Goal: Task Accomplishment & Management: Manage account settings

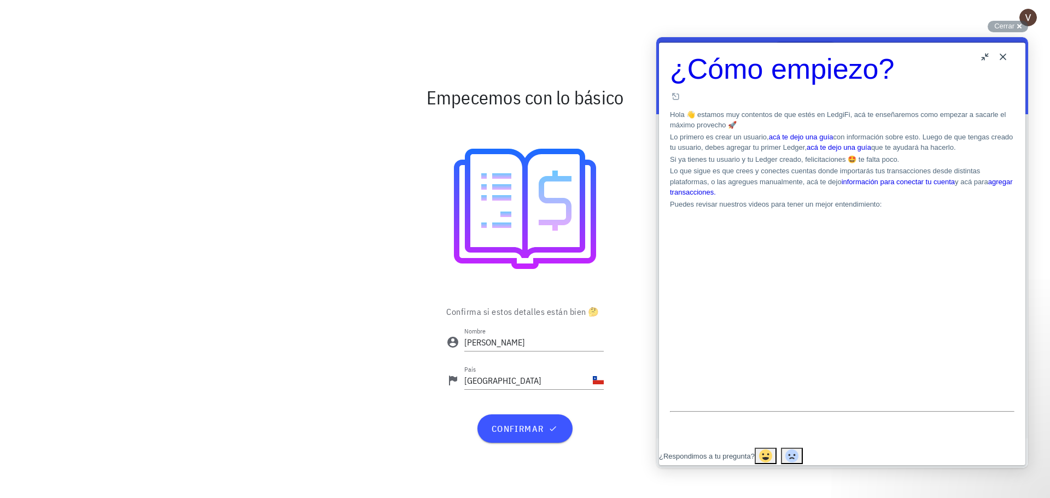
click at [1004, 52] on button "Close" at bounding box center [1003, 57] width 18 height 18
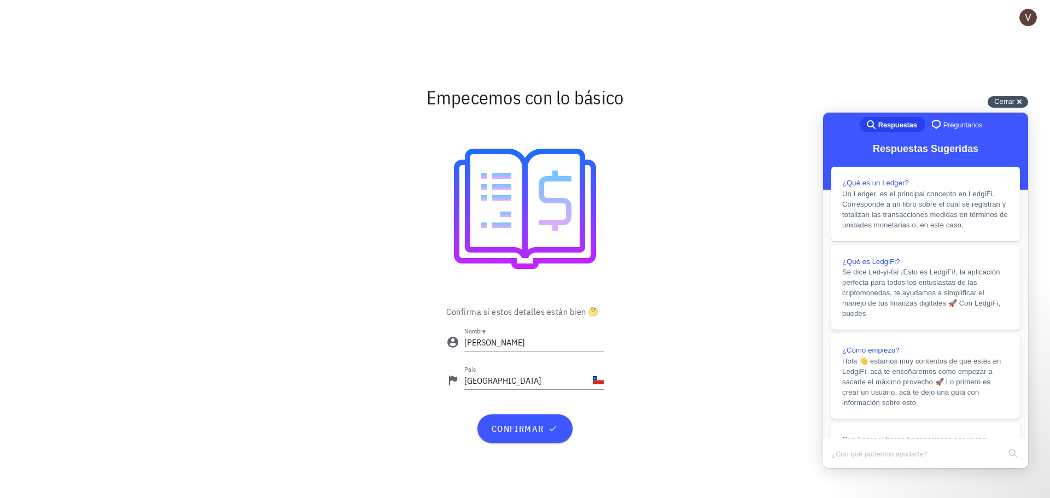
click at [1019, 98] on div "Cerrar cross-small" at bounding box center [1008, 101] width 40 height 11
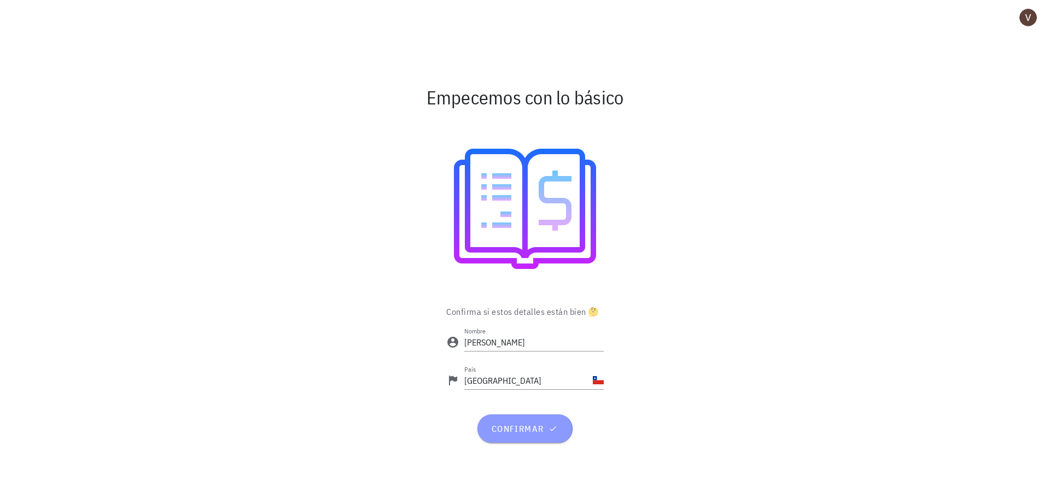
click at [553, 423] on span "confirmar" at bounding box center [525, 428] width 68 height 11
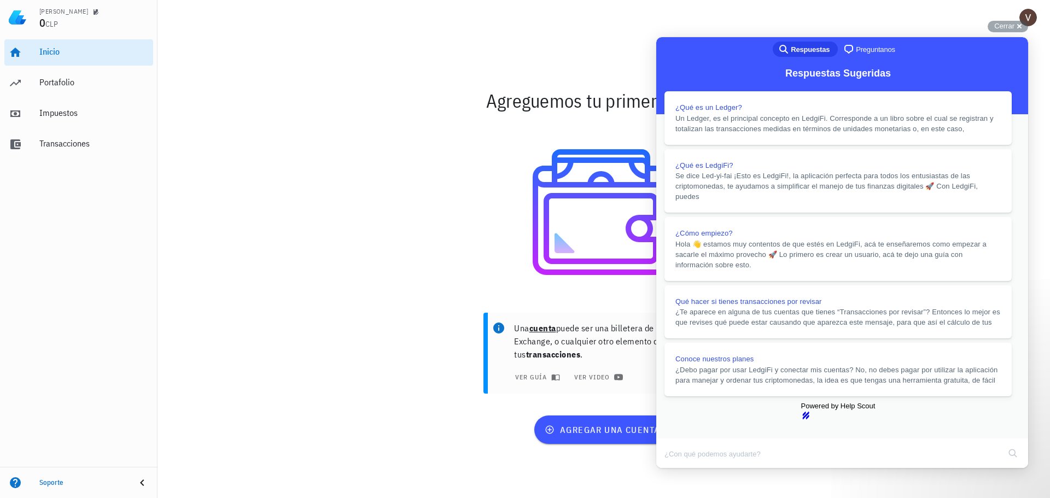
click at [677, 469] on button "Close" at bounding box center [667, 476] width 20 height 14
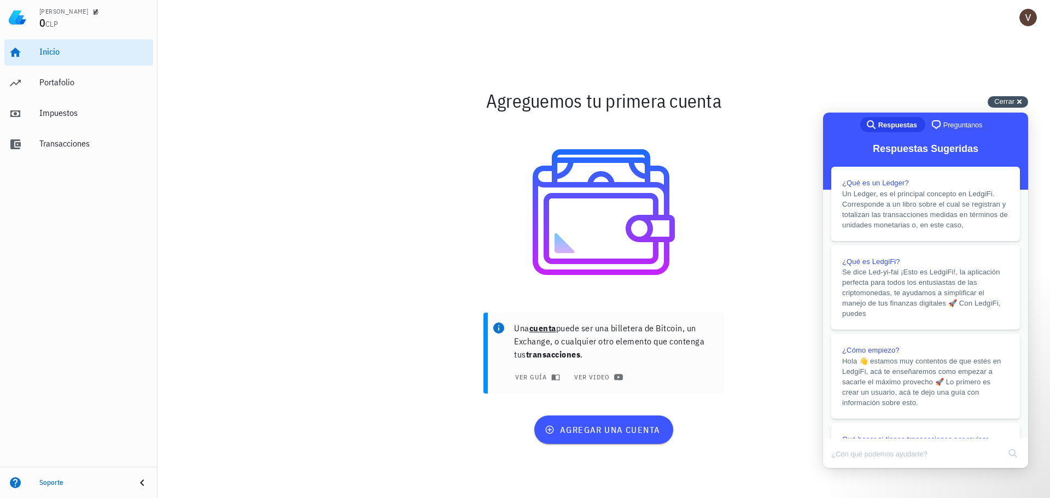
click at [1023, 100] on div "Cerrar cross-small" at bounding box center [1008, 101] width 40 height 11
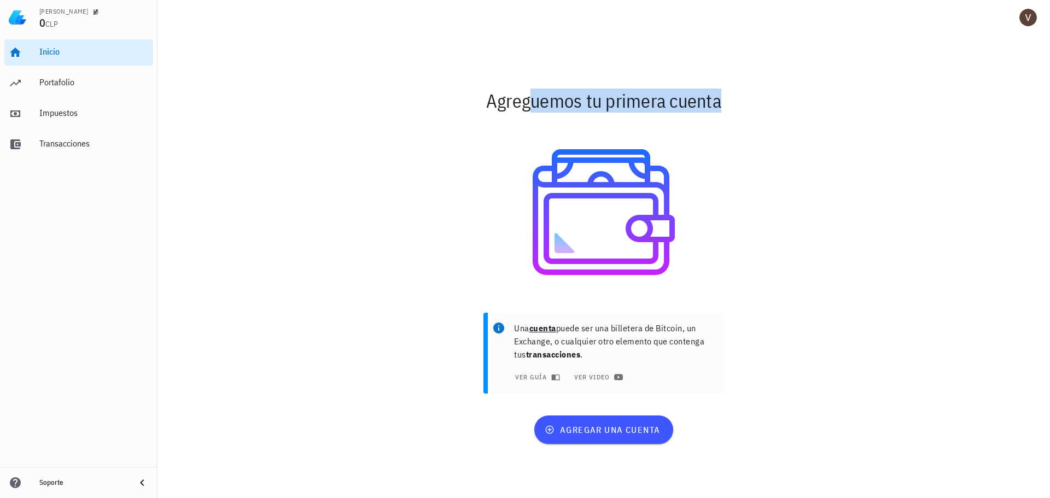
drag, startPoint x: 476, startPoint y: 98, endPoint x: 965, endPoint y: 212, distance: 502.5
click at [965, 212] on div "Agreguemos tu primera cuenta Una cuenta puede ser una billetera de Bitcoin, un …" at bounding box center [604, 266] width 893 height 463
click at [655, 184] on div at bounding box center [604, 212] width 635 height 175
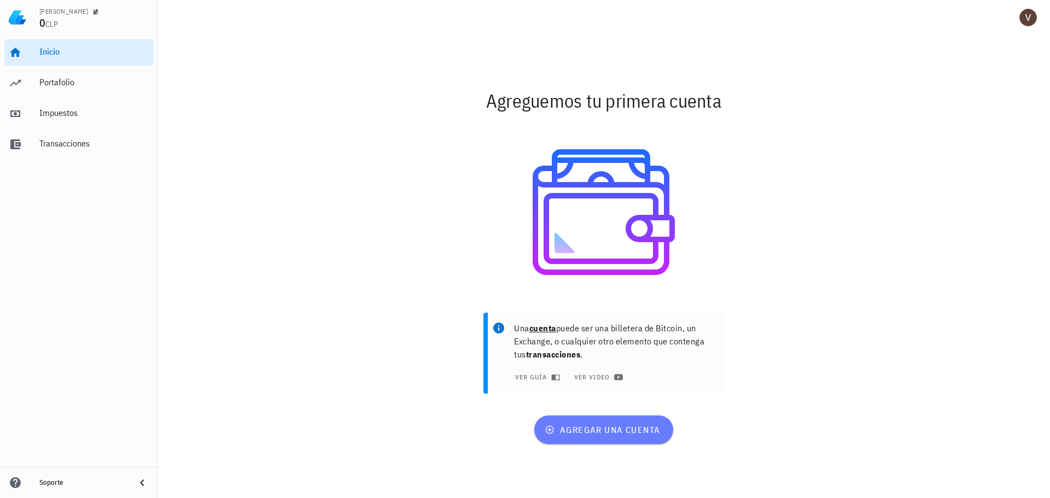
click at [596, 433] on span "agregar una cuenta" at bounding box center [603, 429] width 113 height 11
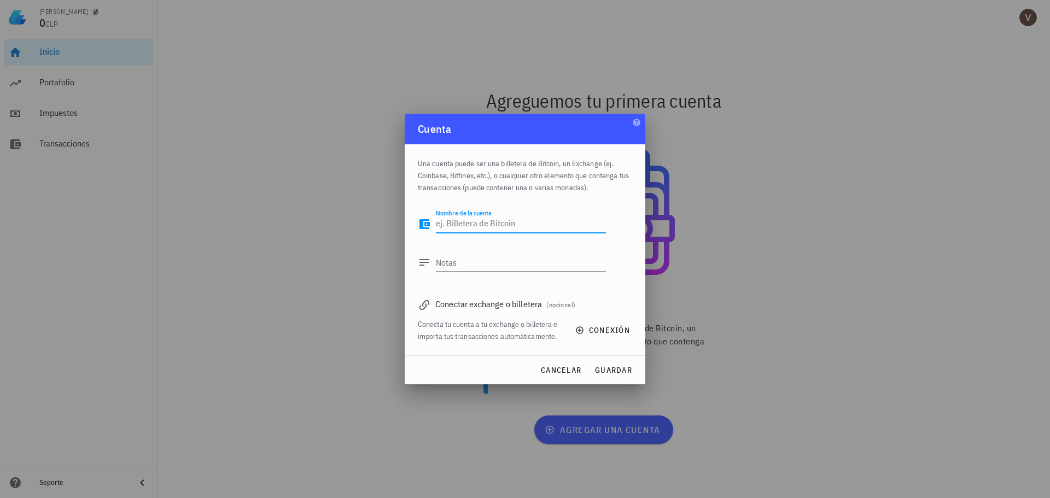
click at [521, 225] on textarea "Nombre de la cuenta" at bounding box center [521, 224] width 170 height 18
click at [511, 222] on textarea "Nombre de la cuenta" at bounding box center [521, 224] width 170 height 18
paste textarea "0x416eba0df5f99cd0c98226d883bc094a1f934c97"
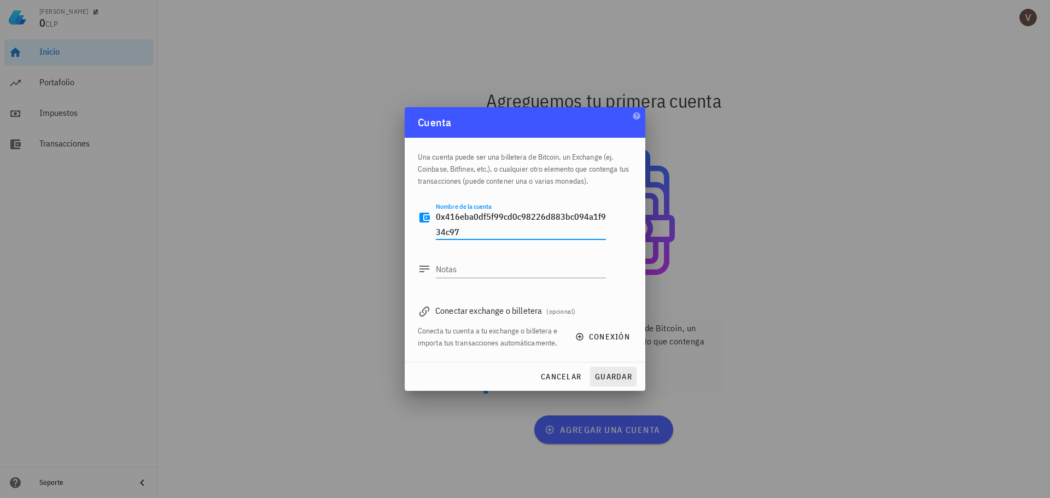
type textarea "0x416eba0df5f99cd0c98226d883bc094a1f934c97"
click at [603, 379] on span "guardar" at bounding box center [614, 377] width 38 height 10
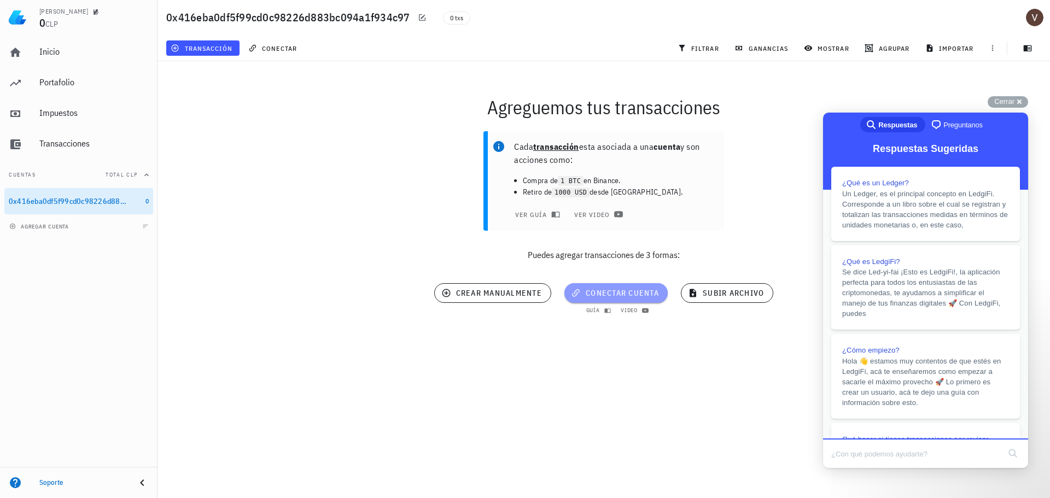
click at [640, 293] on span "conectar cuenta" at bounding box center [616, 293] width 86 height 10
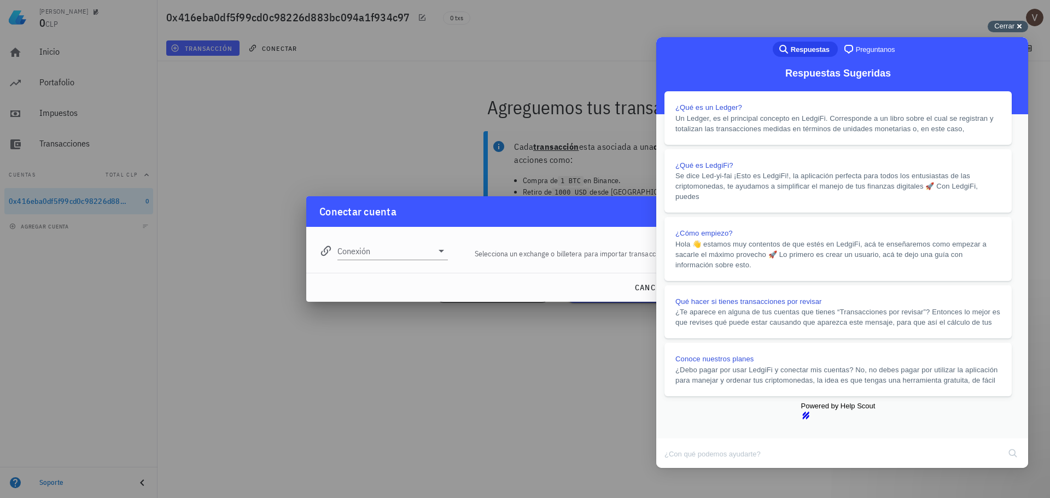
click at [1009, 25] on span "Cerrar" at bounding box center [1004, 26] width 20 height 8
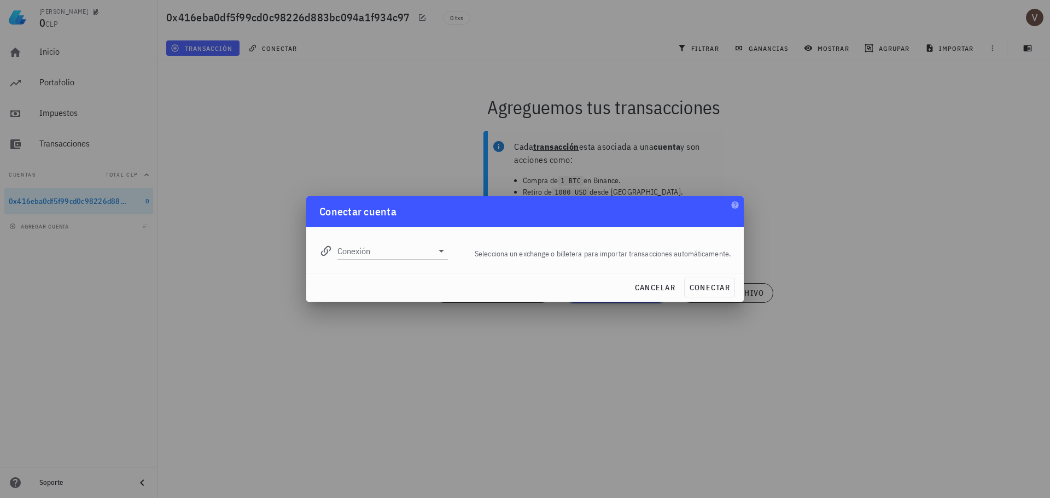
click at [436, 254] on icon at bounding box center [441, 250] width 13 height 13
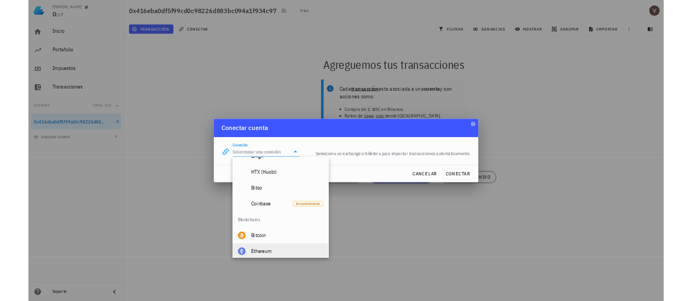
scroll to position [273, 0]
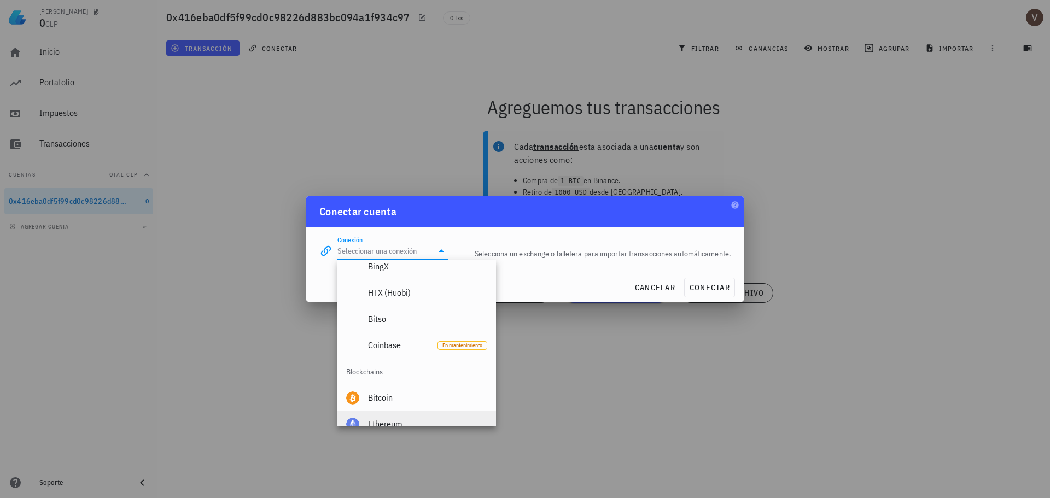
click at [380, 418] on div "Ethereum" at bounding box center [427, 424] width 119 height 24
type input "Ethereum"
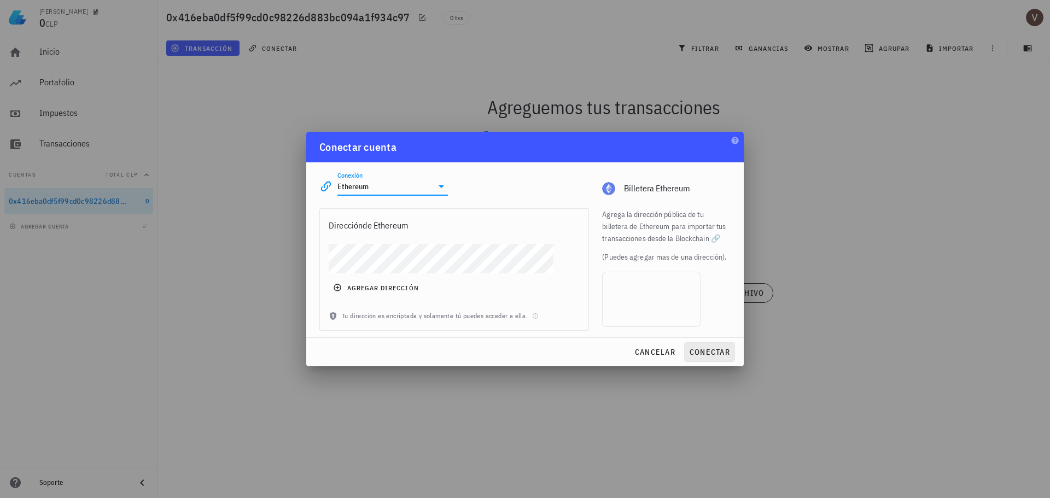
click at [708, 287] on div at bounding box center [666, 300] width 129 height 60
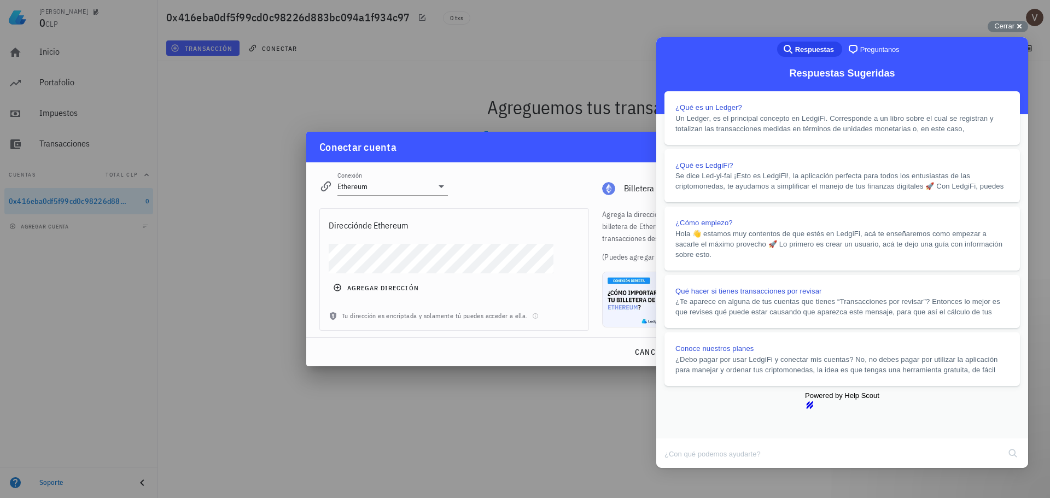
click at [1007, 30] on span "Cerrar" at bounding box center [1004, 26] width 20 height 8
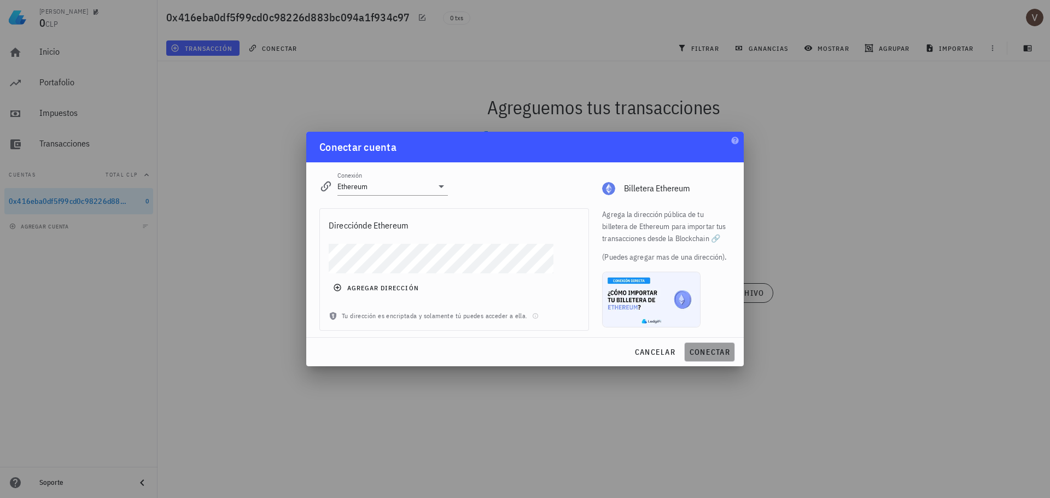
click at [715, 348] on span "conectar" at bounding box center [709, 352] width 41 height 10
click at [409, 240] on div "dirección de Ethereum" at bounding box center [454, 225] width 269 height 33
click at [701, 351] on span "conectar" at bounding box center [709, 352] width 41 height 10
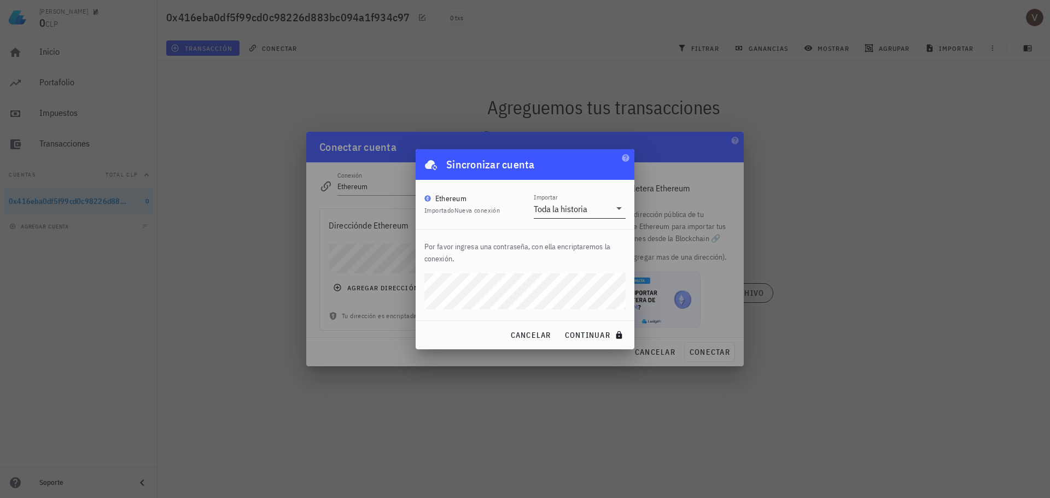
click at [575, 215] on div "Toda la historia" at bounding box center [572, 209] width 77 height 19
click at [623, 172] on div "Sincronizar cuenta" at bounding box center [525, 164] width 219 height 31
click at [1027, 234] on div at bounding box center [525, 249] width 1050 height 498
